Goal: Check status: Check status

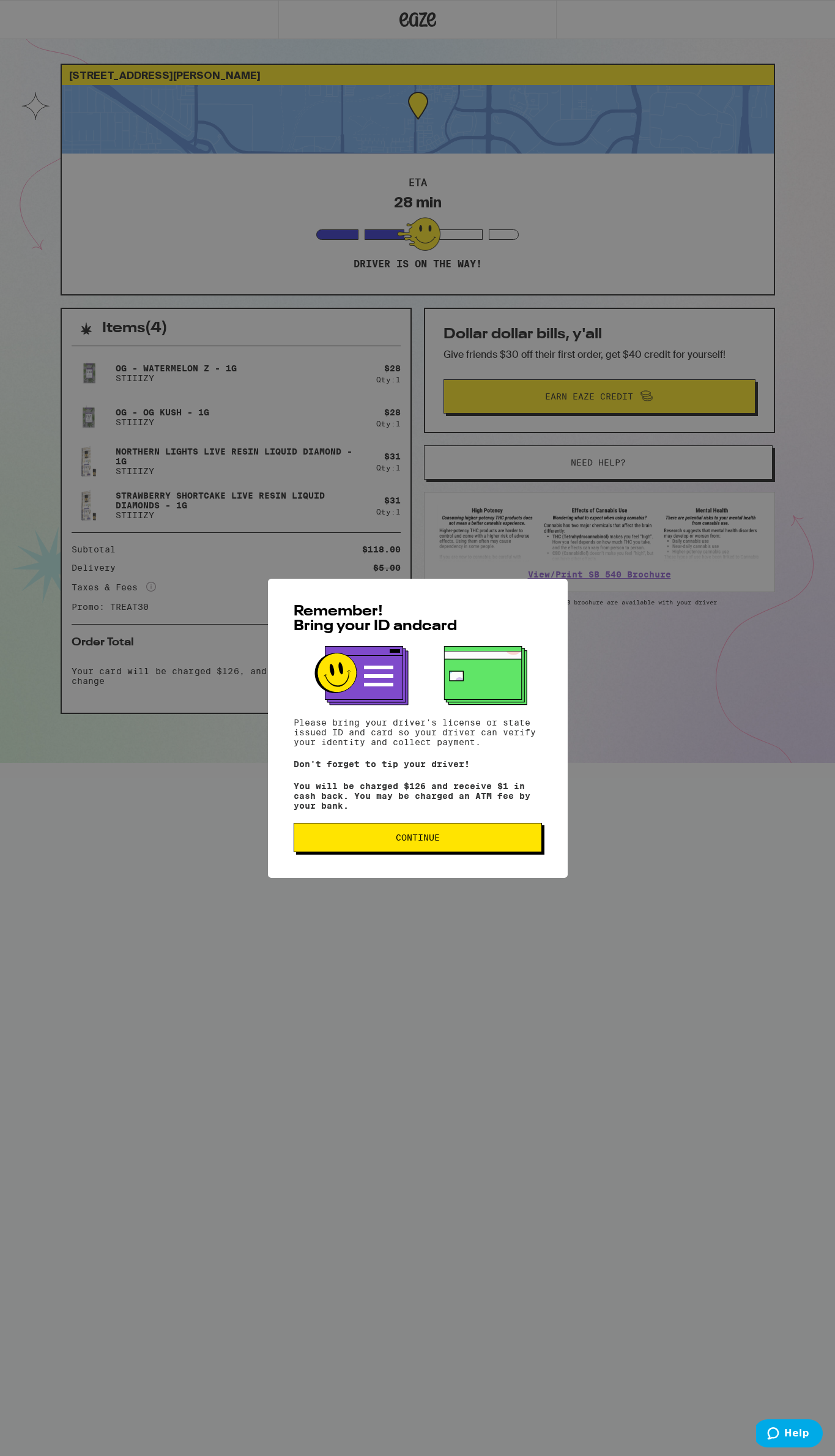
click at [441, 840] on span "Continue" at bounding box center [418, 838] width 228 height 8
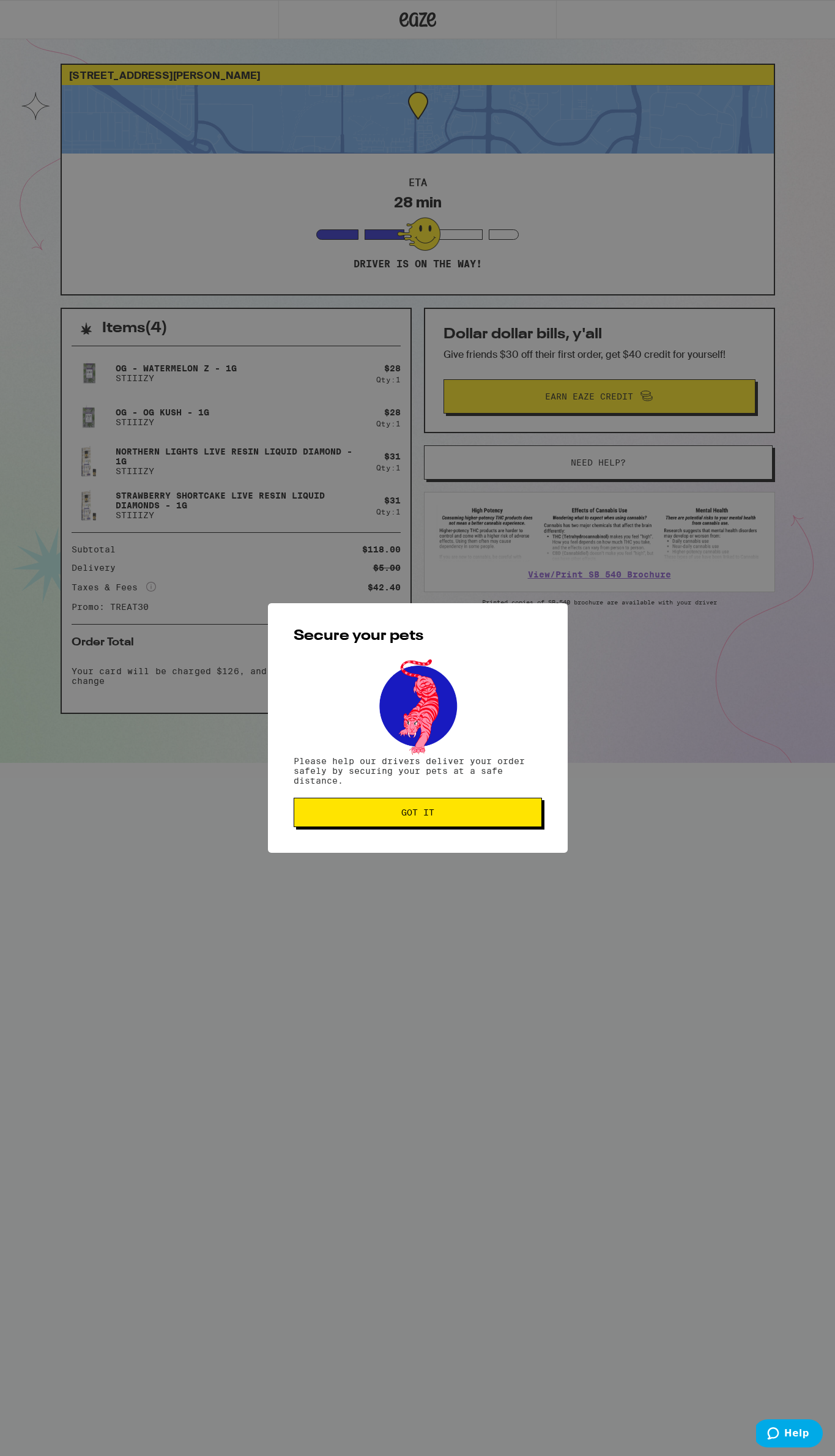
click at [454, 828] on button "Got it" at bounding box center [418, 812] width 248 height 29
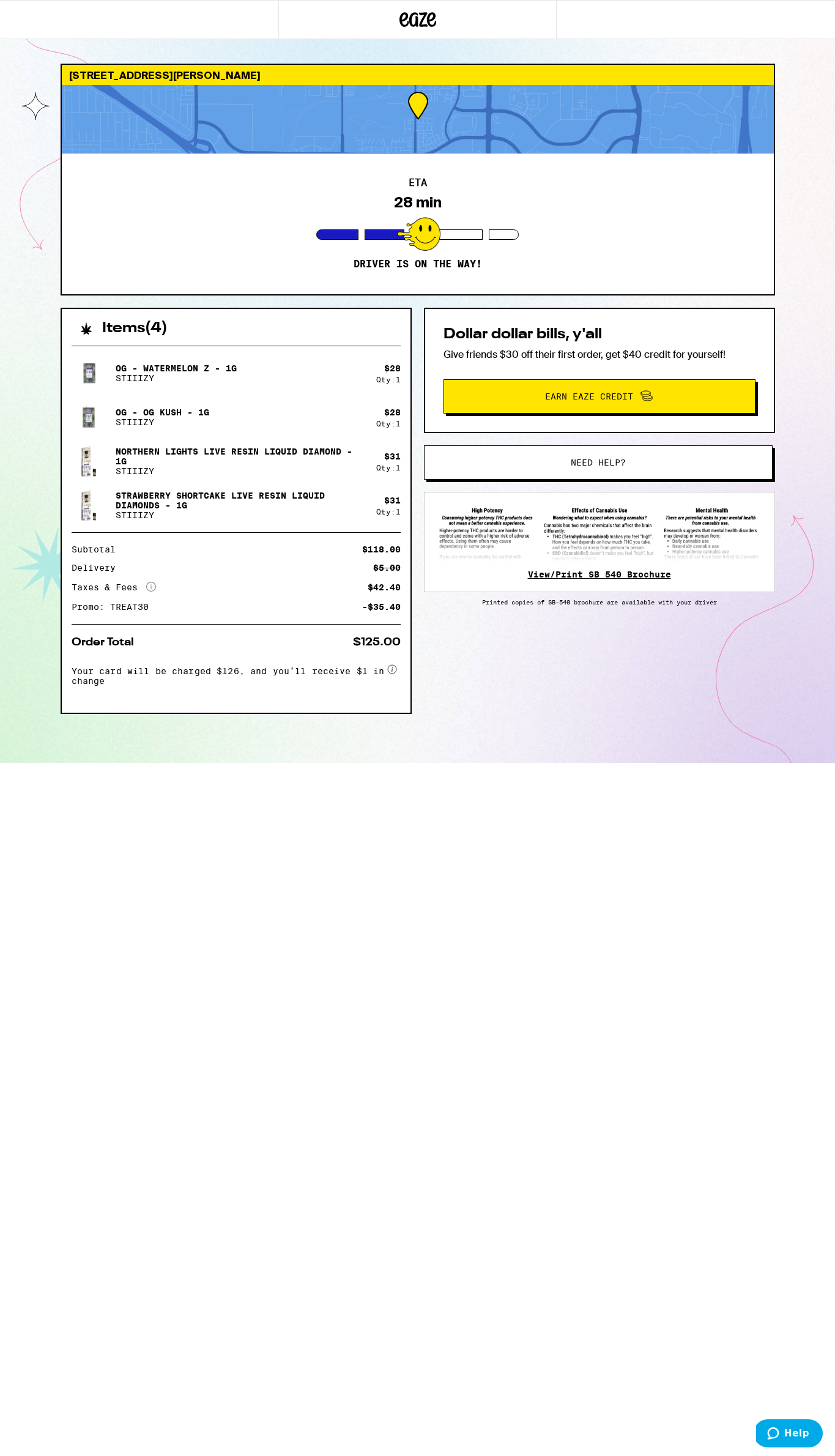
click at [557, 573] on link "View/Print SB 540 Brochure" at bounding box center [600, 575] width 143 height 10
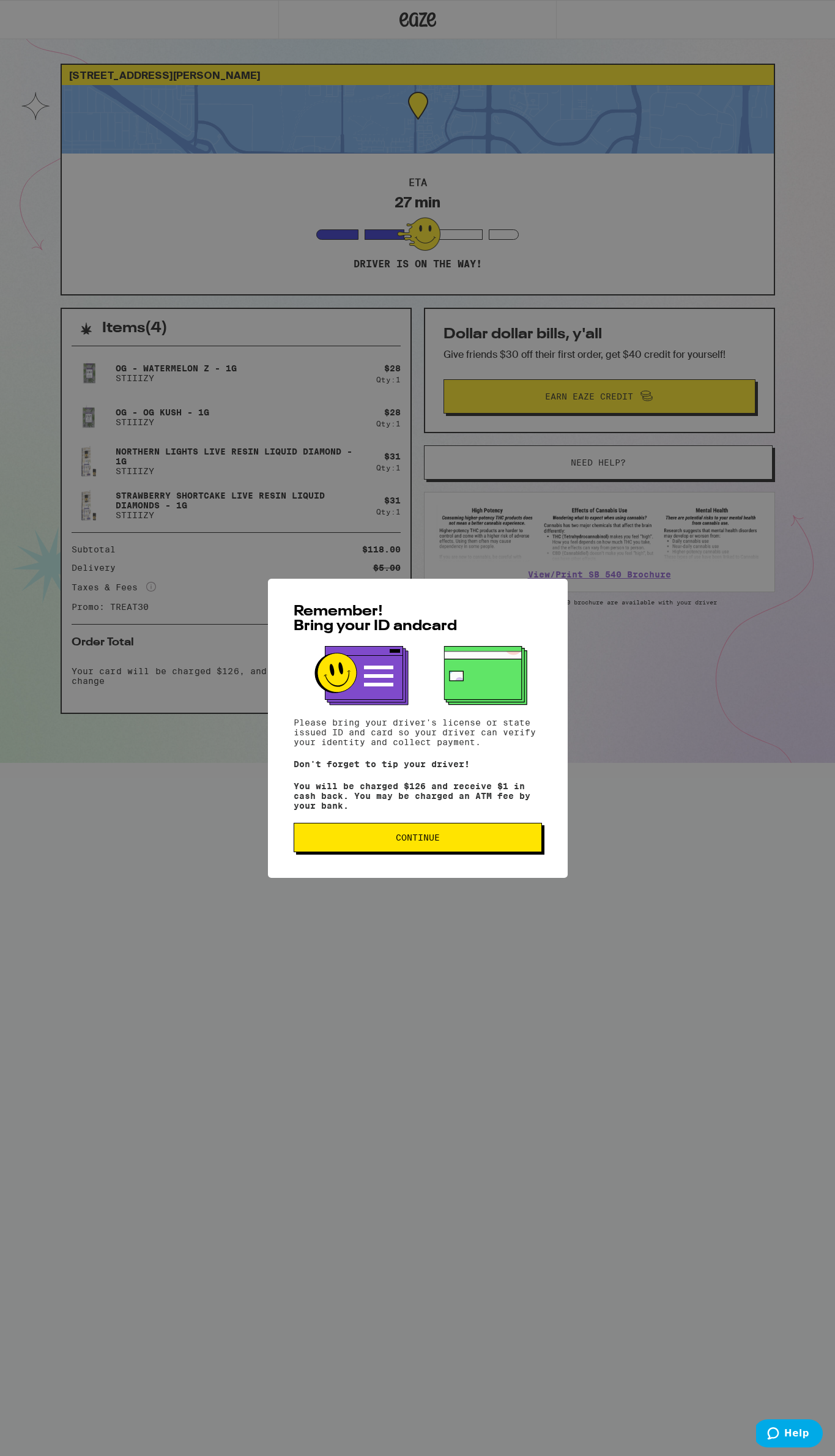
click at [215, 101] on div "Remember! Bring your ID and card Please bring your driver's license or state is…" at bounding box center [418, 728] width 835 height 1456
click at [465, 842] on span "Continue" at bounding box center [418, 838] width 228 height 8
